Goal: Task Accomplishment & Management: Manage account settings

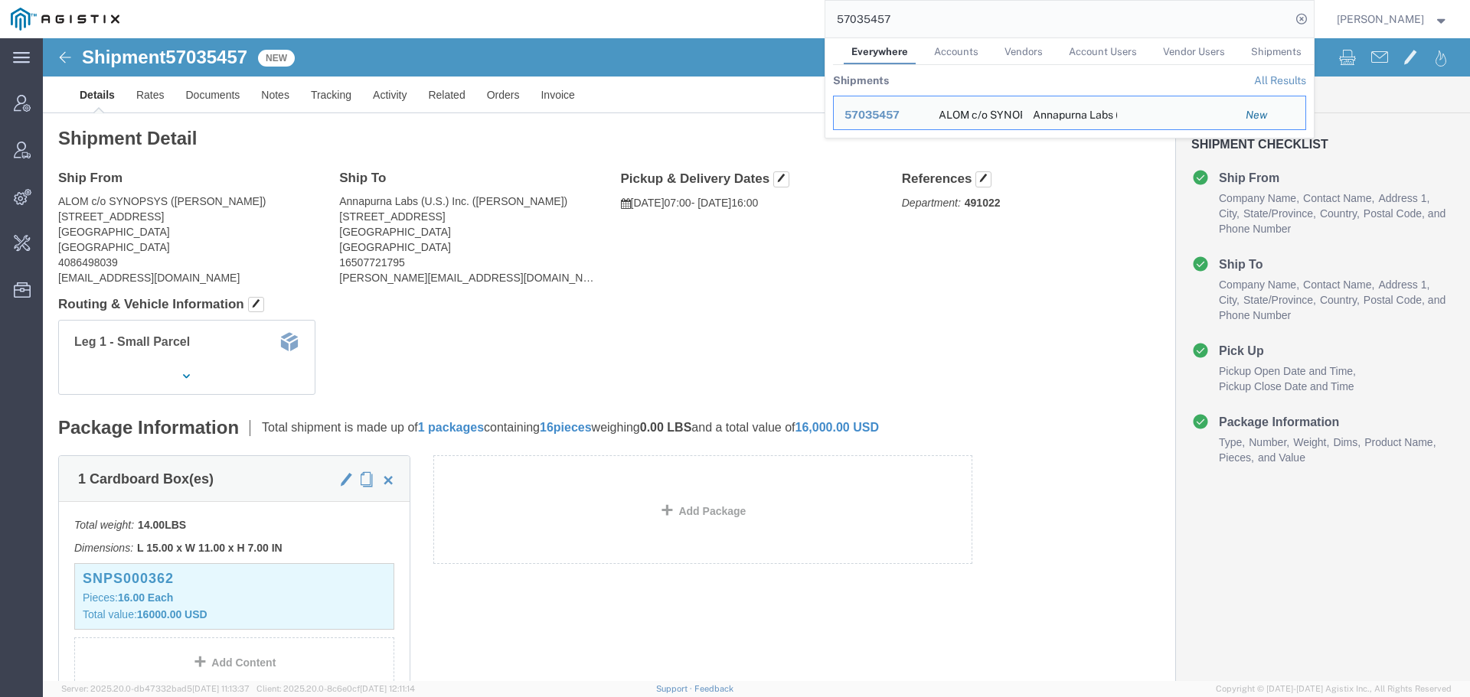
scroll to position [386, 0]
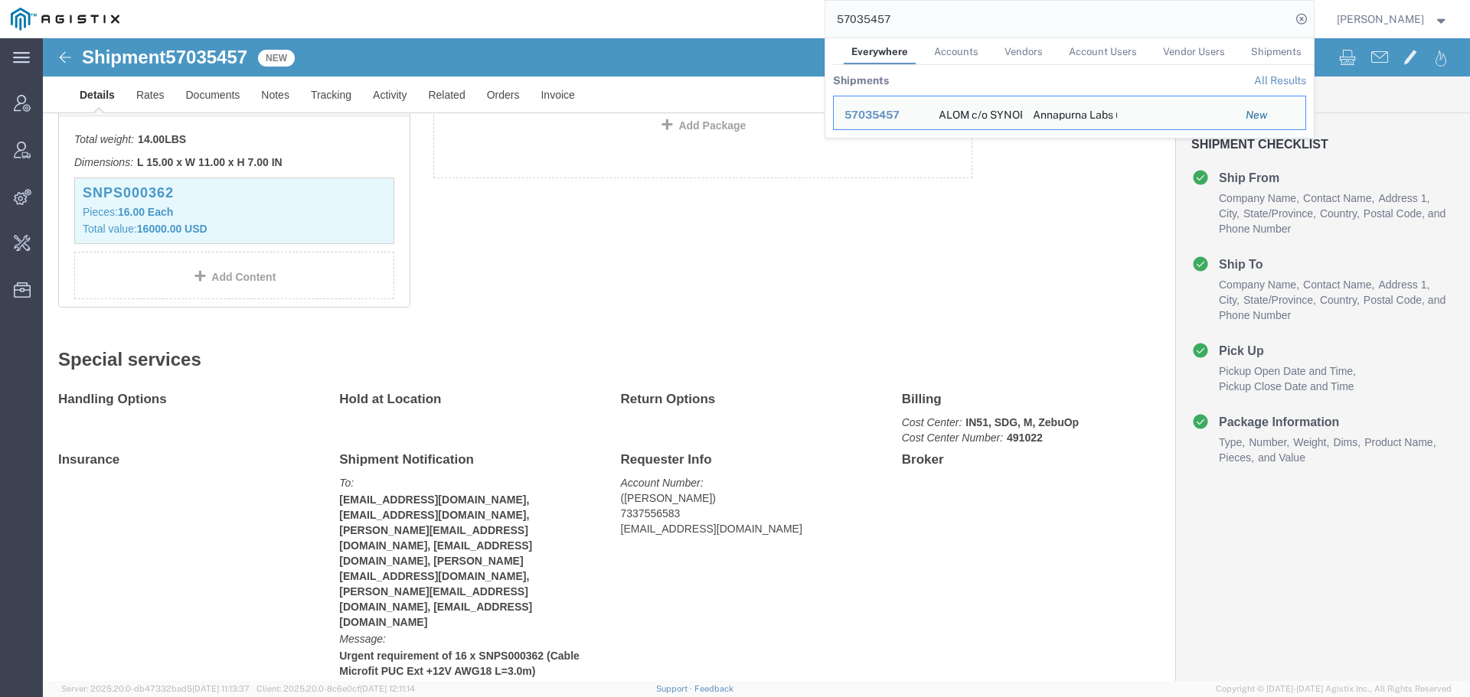
drag, startPoint x: 968, startPoint y: 28, endPoint x: 668, endPoint y: 21, distance: 300.2
click at [687, 24] on div "57035457 Everywhere Accounts Vendors Account Users Vendor Users Shipments Shipm…" at bounding box center [722, 19] width 1184 height 38
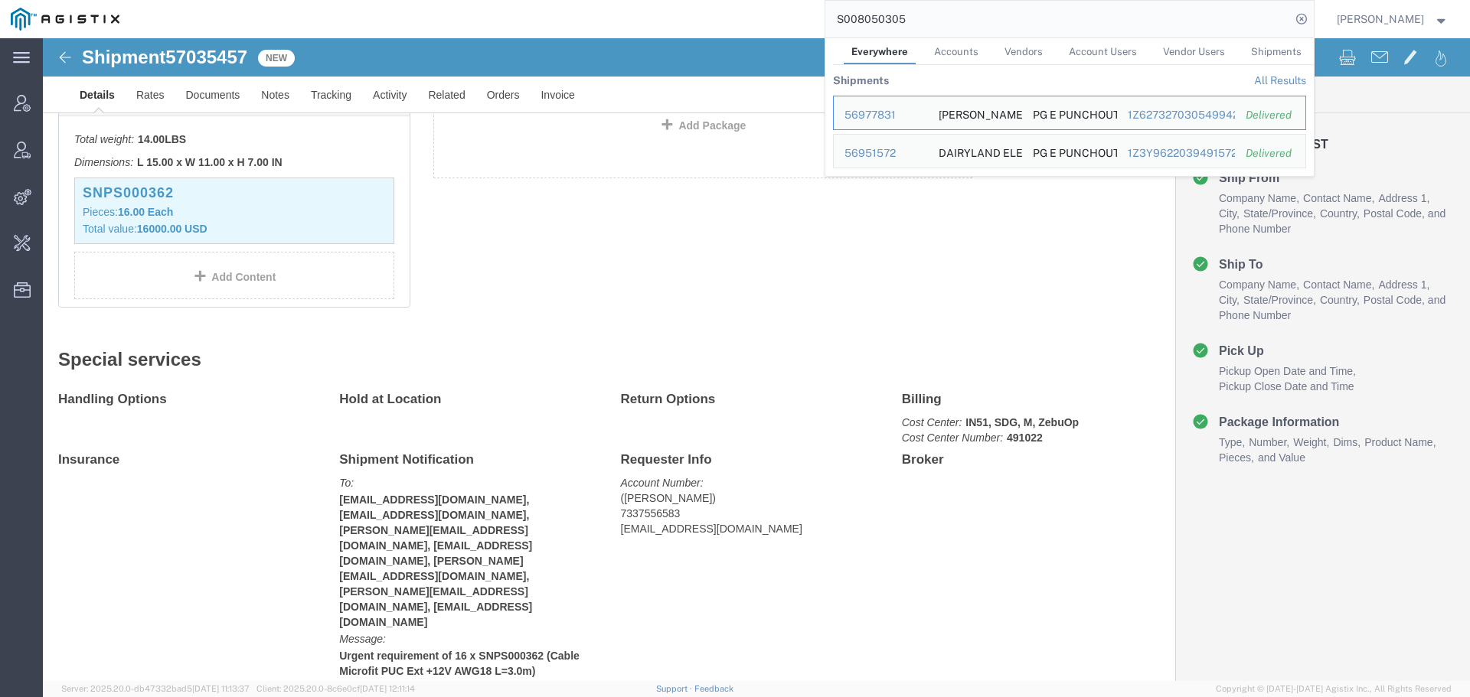
click at [1287, 76] on link "All Results" at bounding box center [1280, 80] width 52 height 12
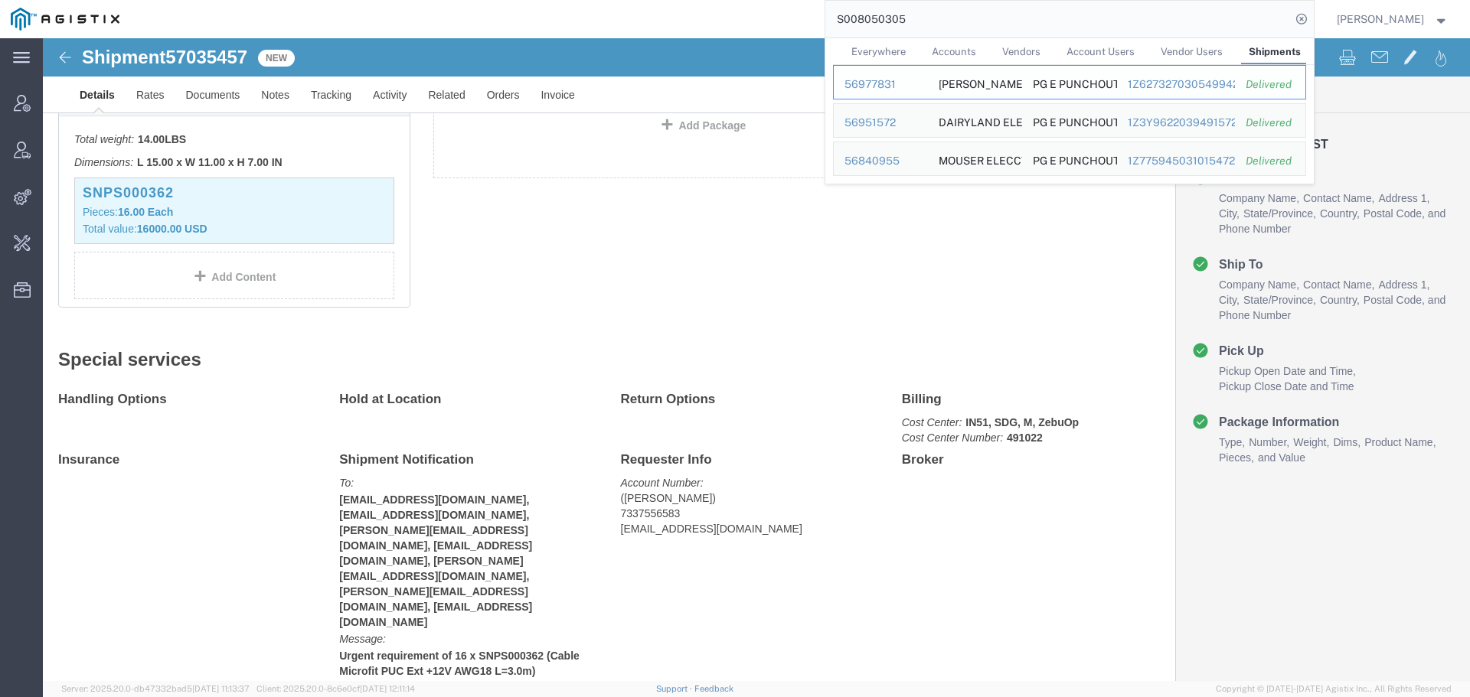
click at [887, 80] on div "56977831" at bounding box center [880, 85] width 73 height 16
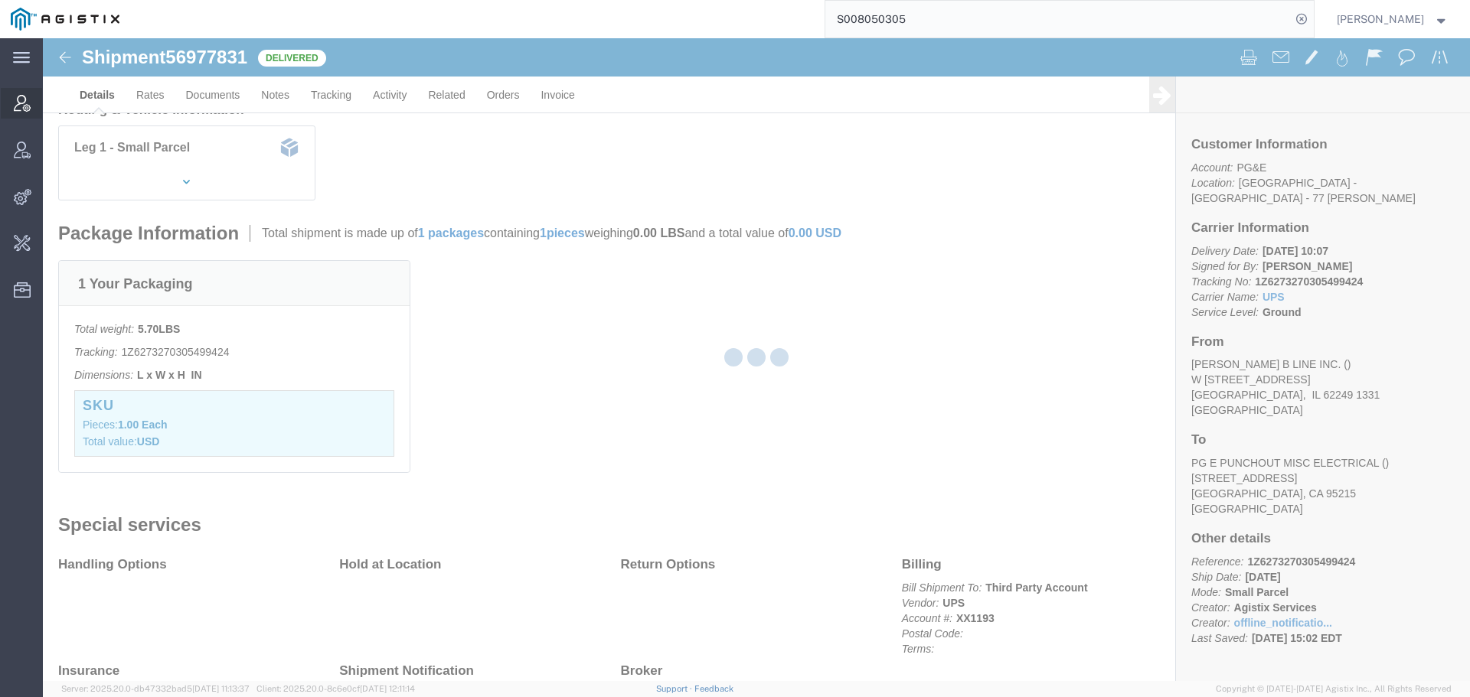
scroll to position [299, 0]
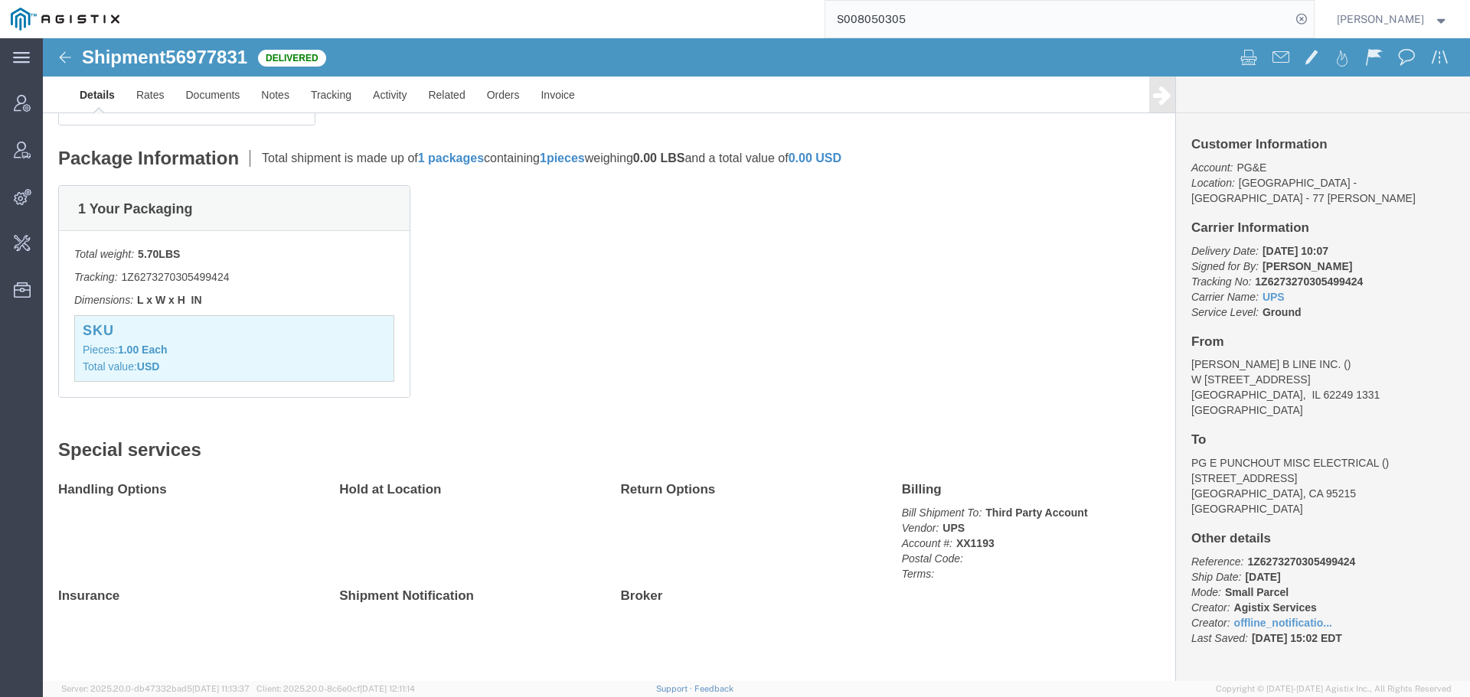
drag, startPoint x: 941, startPoint y: 19, endPoint x: 531, endPoint y: 5, distance: 409.8
click at [577, 11] on div "S008050305" at bounding box center [722, 19] width 1184 height 38
paste input "@[DOMAIN_NAME]"
type input "@[DOMAIN_NAME]"
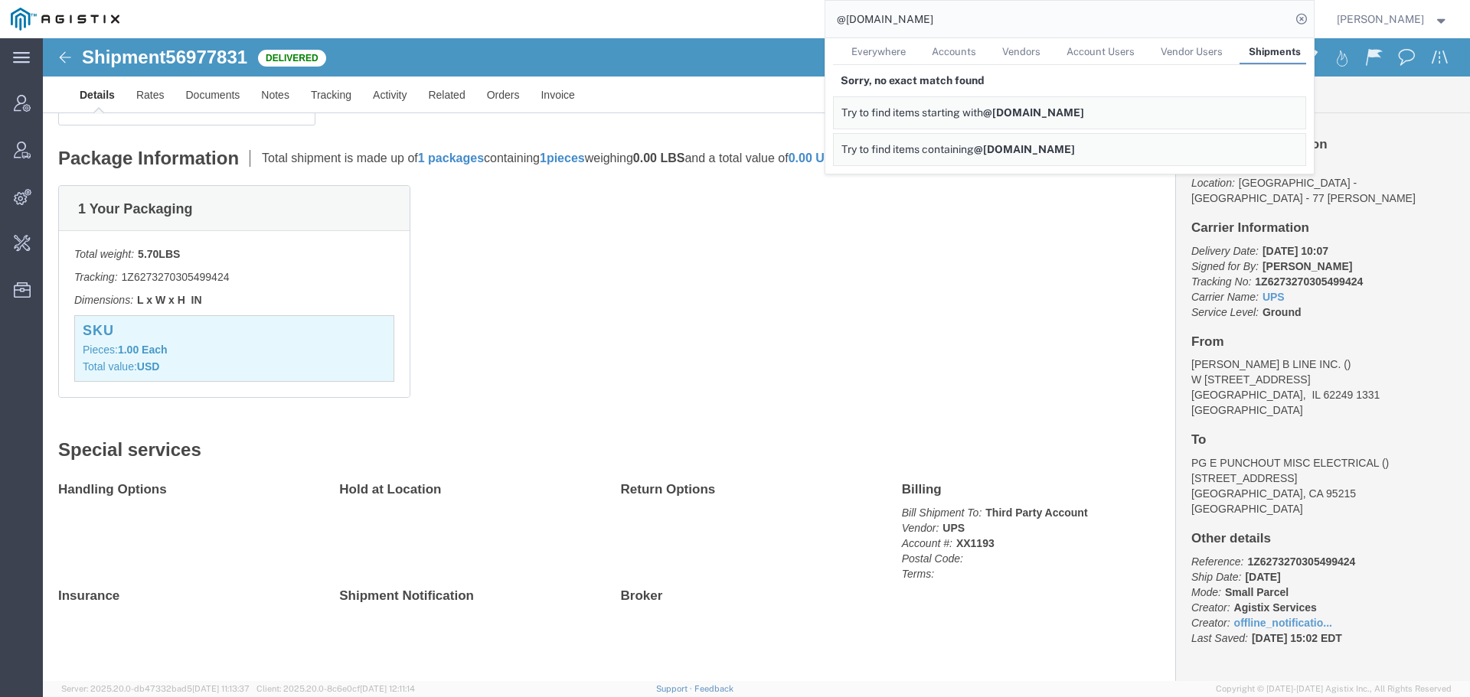
click at [889, 49] on span "Everywhere" at bounding box center [878, 51] width 54 height 11
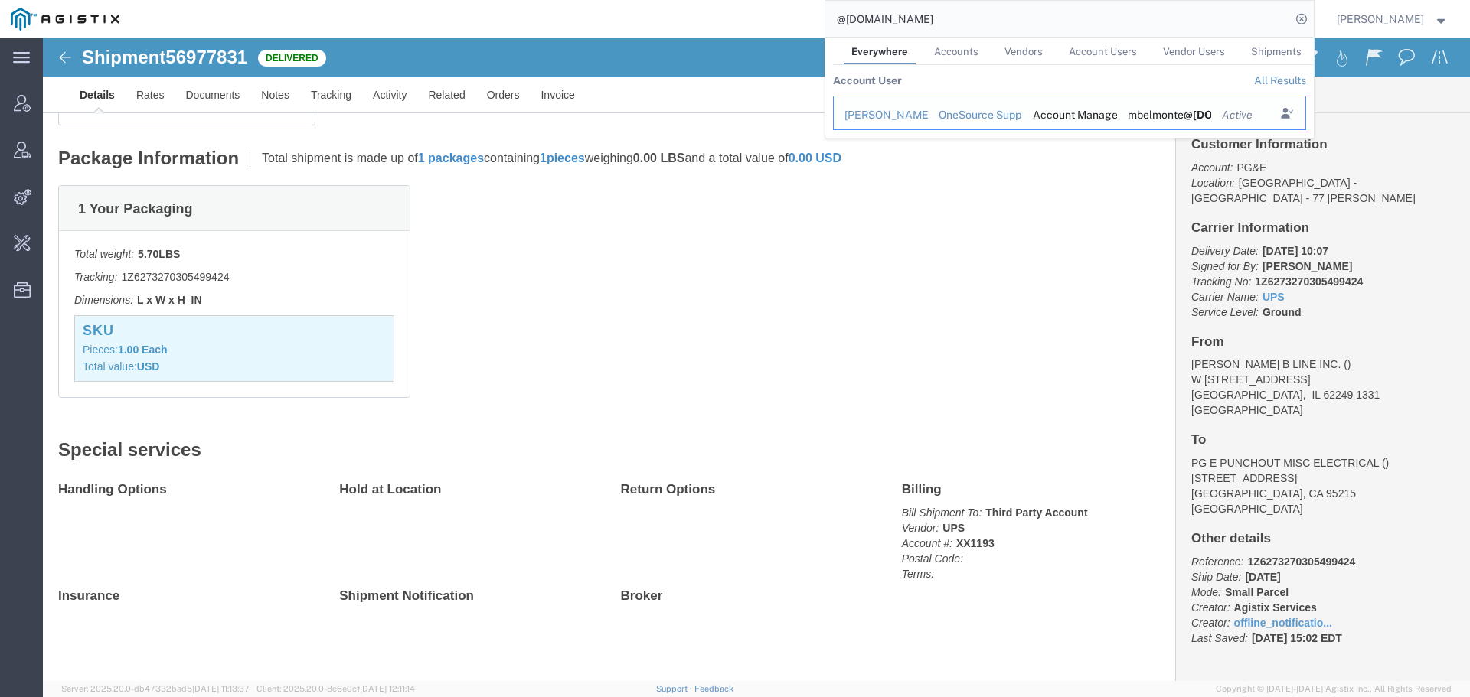
click at [1007, 116] on div "OneSource Supply Solutions LLC" at bounding box center [974, 115] width 73 height 16
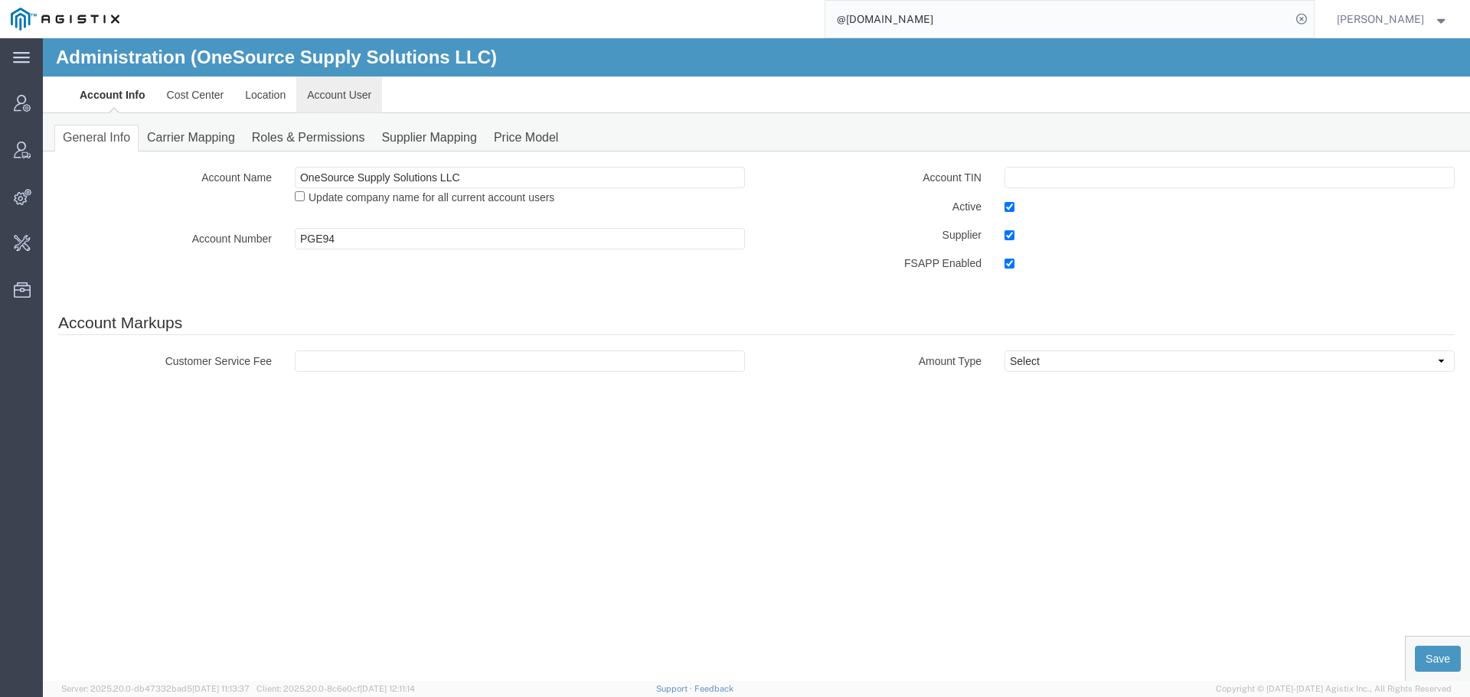
click at [327, 103] on link "Account User" at bounding box center [339, 95] width 86 height 37
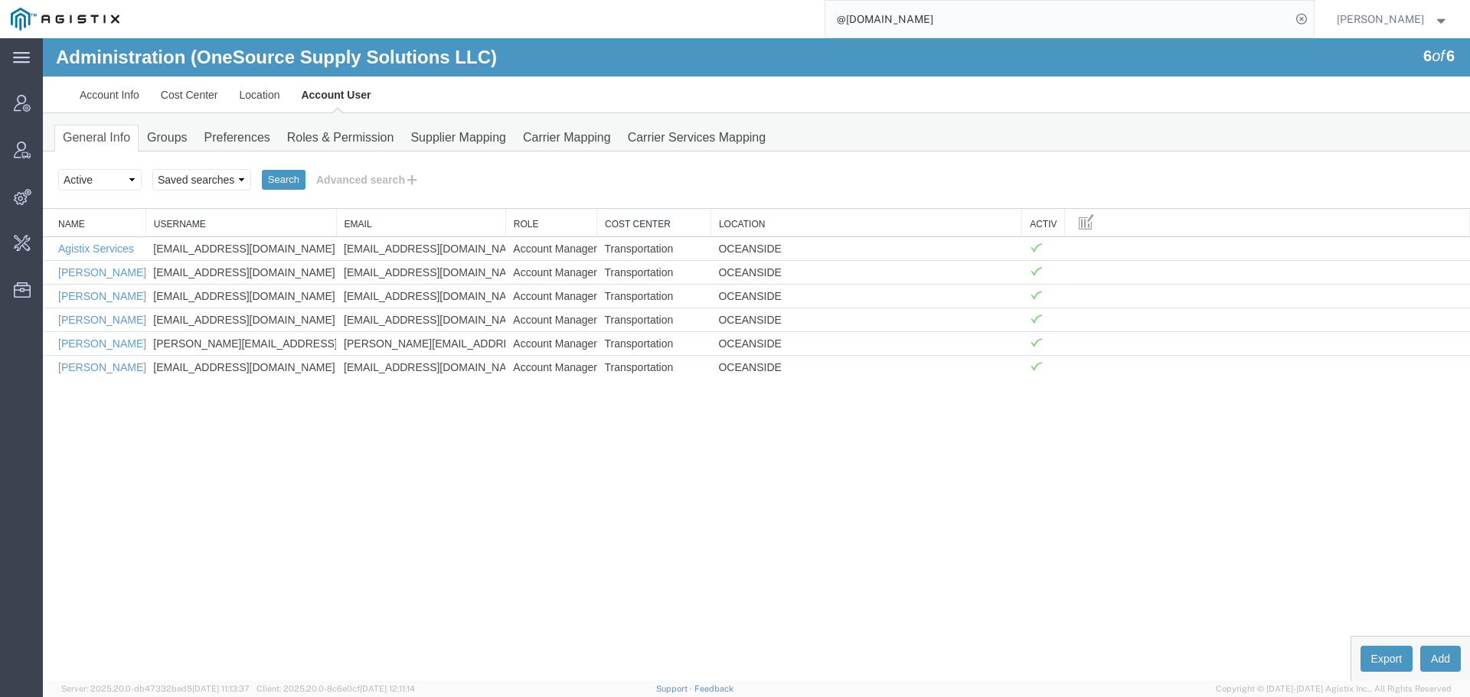
click at [43, 38] on link "Clone" at bounding box center [43, 38] width 0 height 0
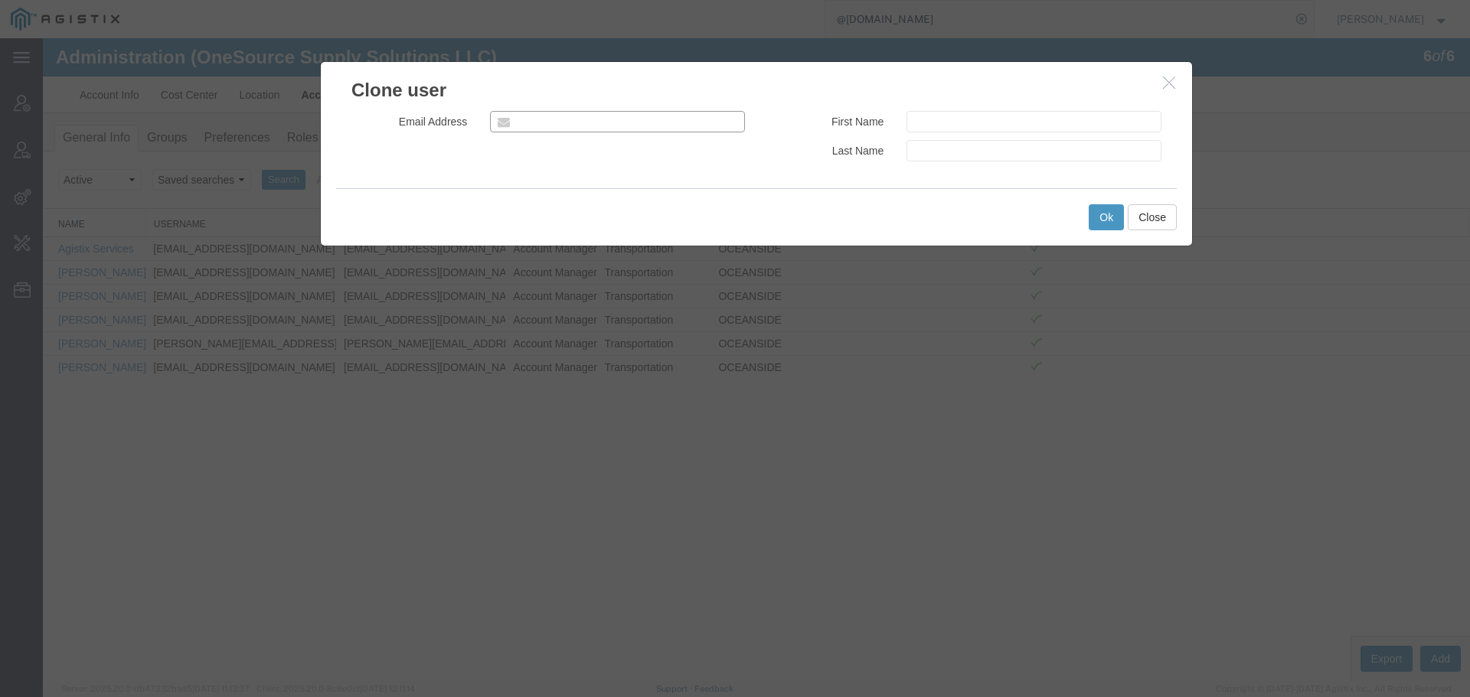
click at [543, 125] on input "email" at bounding box center [617, 121] width 255 height 21
paste input "[EMAIL_ADDRESS][DOMAIN_NAME]"
type input "[EMAIL_ADDRESS][DOMAIN_NAME]"
click at [1005, 122] on input "text" at bounding box center [1033, 121] width 255 height 21
type input "[PERSON_NAME]"
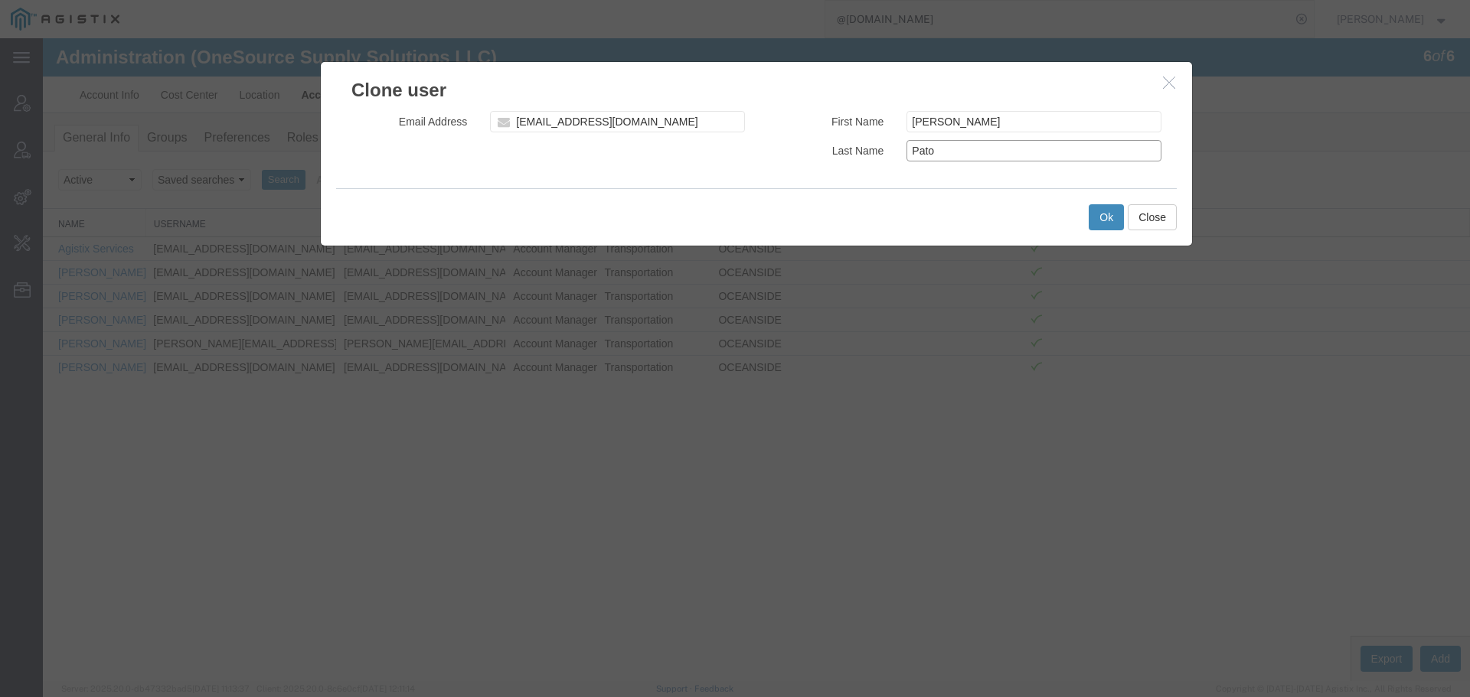
type input "Pato"
click at [1113, 217] on button "Ok" at bounding box center [1106, 217] width 35 height 26
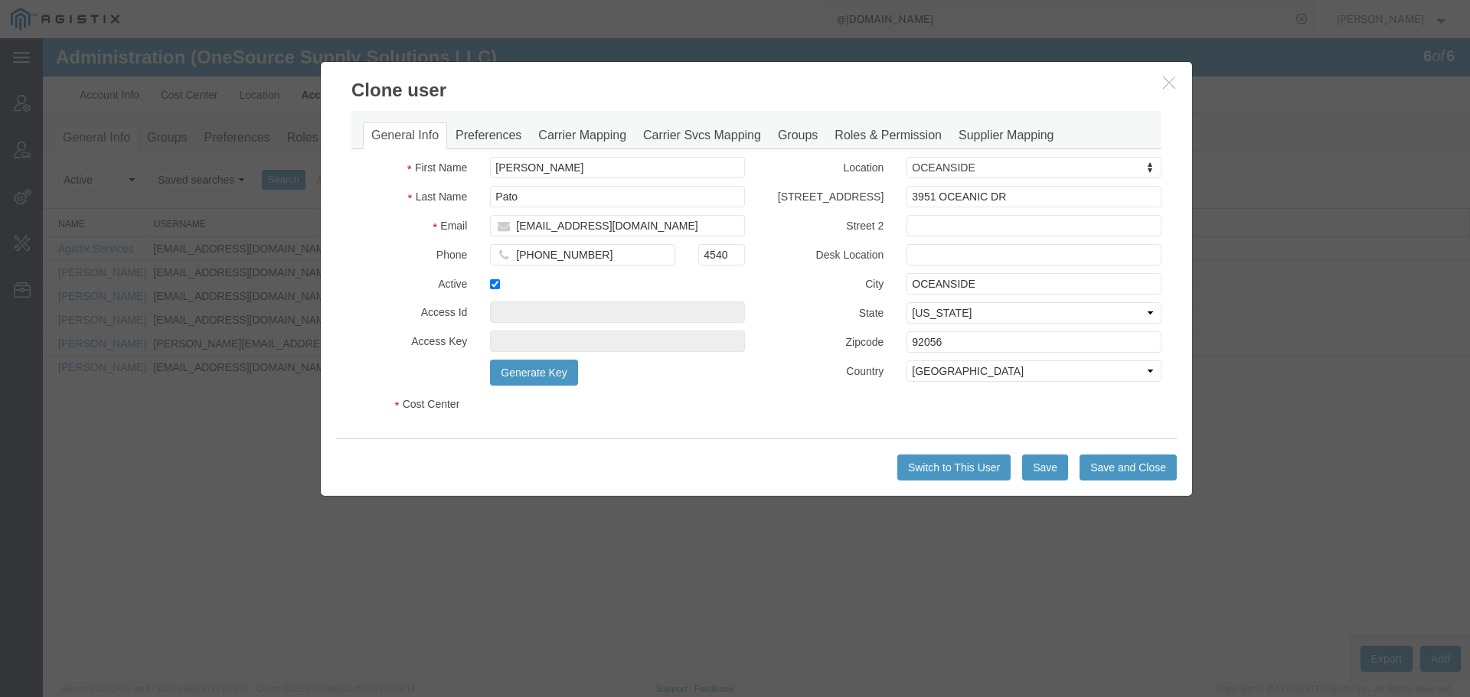
select select "COSTCENTER"
select select "10758"
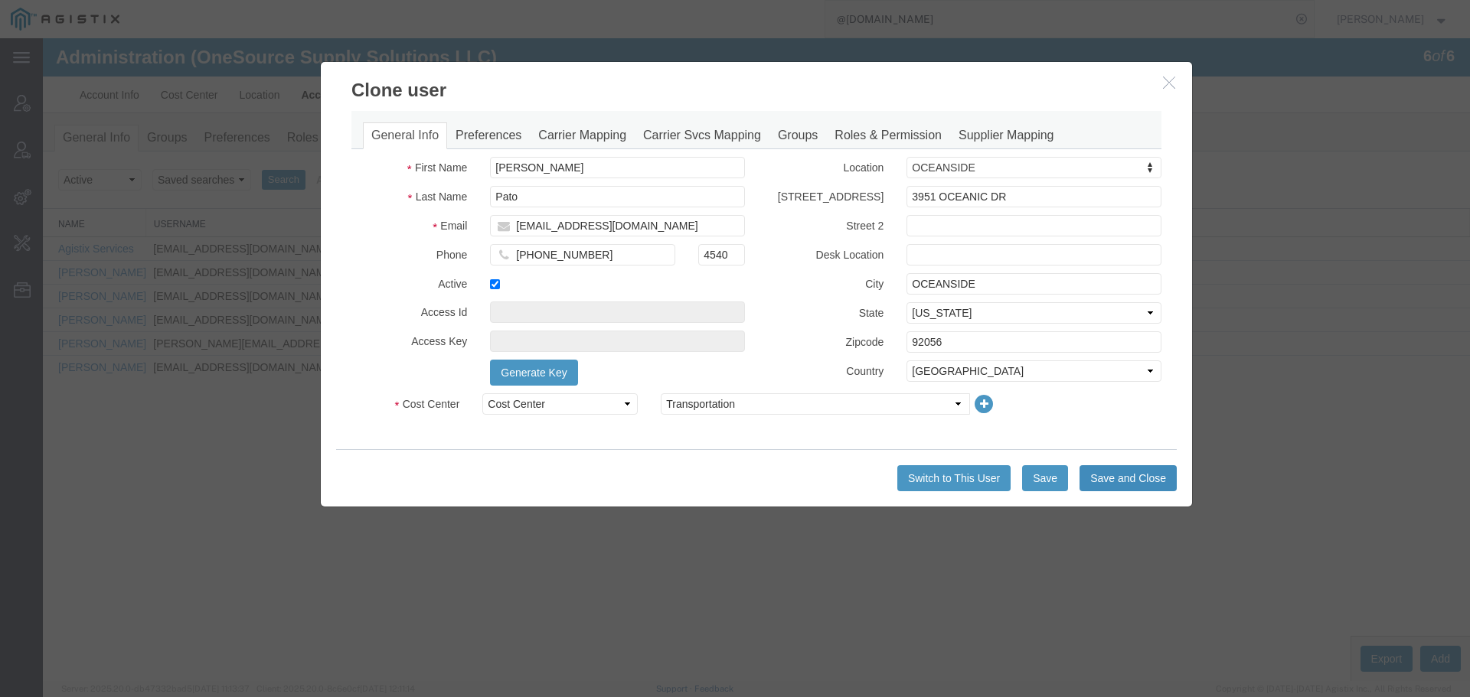
click at [1114, 478] on button "Save and Close" at bounding box center [1127, 478] width 97 height 26
